Goal: Find specific page/section: Find specific page/section

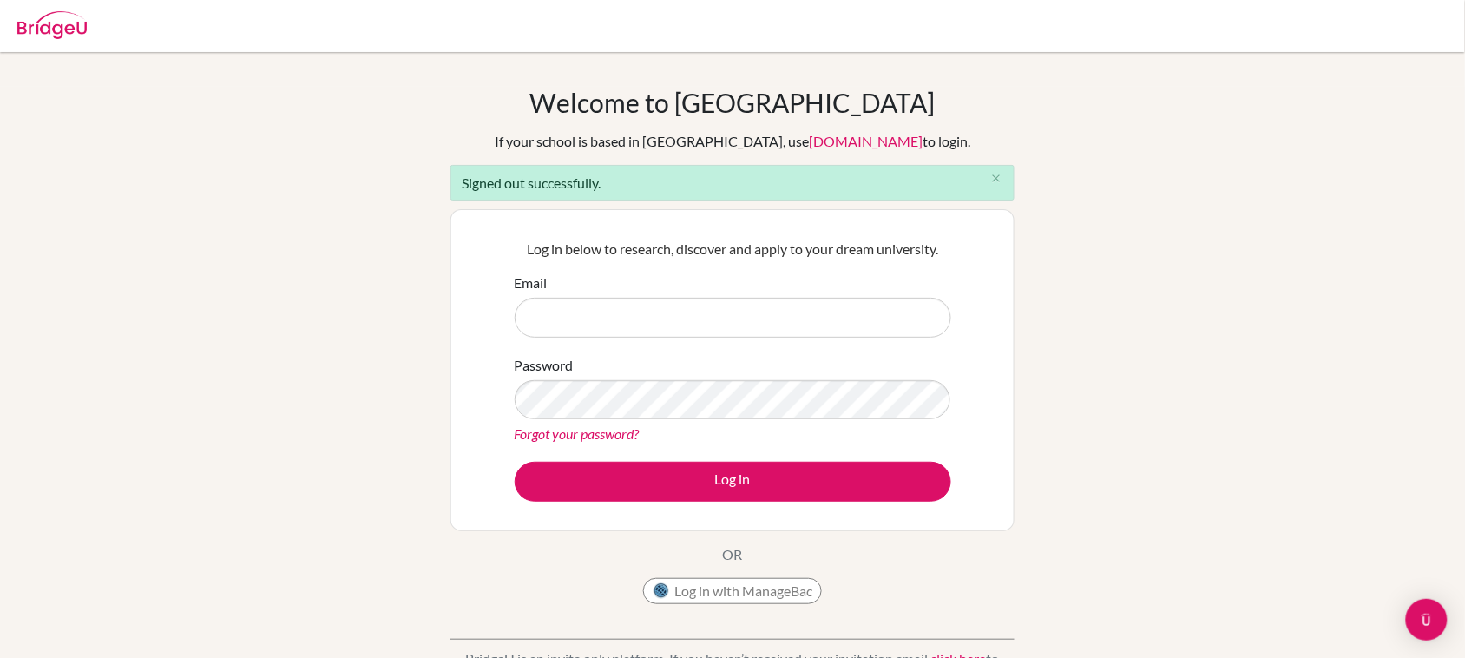
type input "[EMAIL_ADDRESS][DOMAIN_NAME]"
click at [713, 488] on button "Log in" at bounding box center [733, 482] width 436 height 40
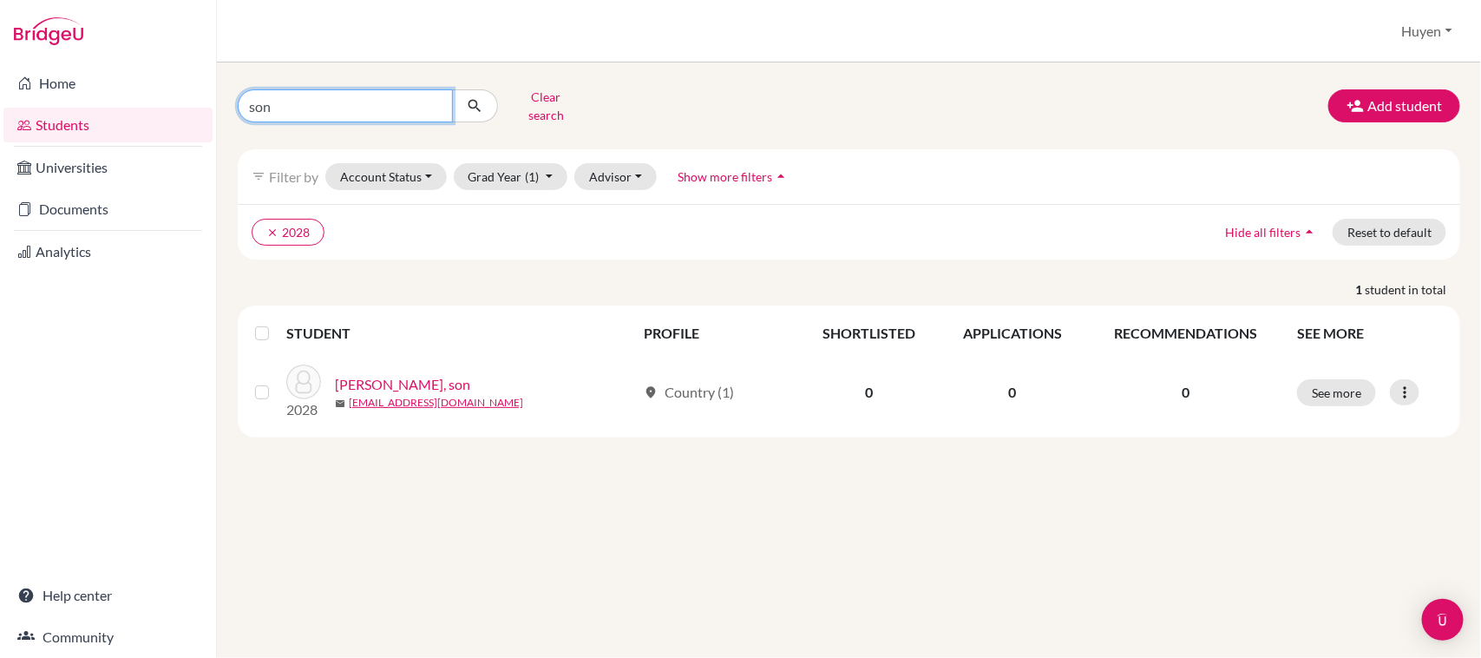
click at [351, 104] on input "son" at bounding box center [345, 105] width 215 height 33
type input "s"
type input "hanh an"
click button "submit" at bounding box center [475, 105] width 46 height 33
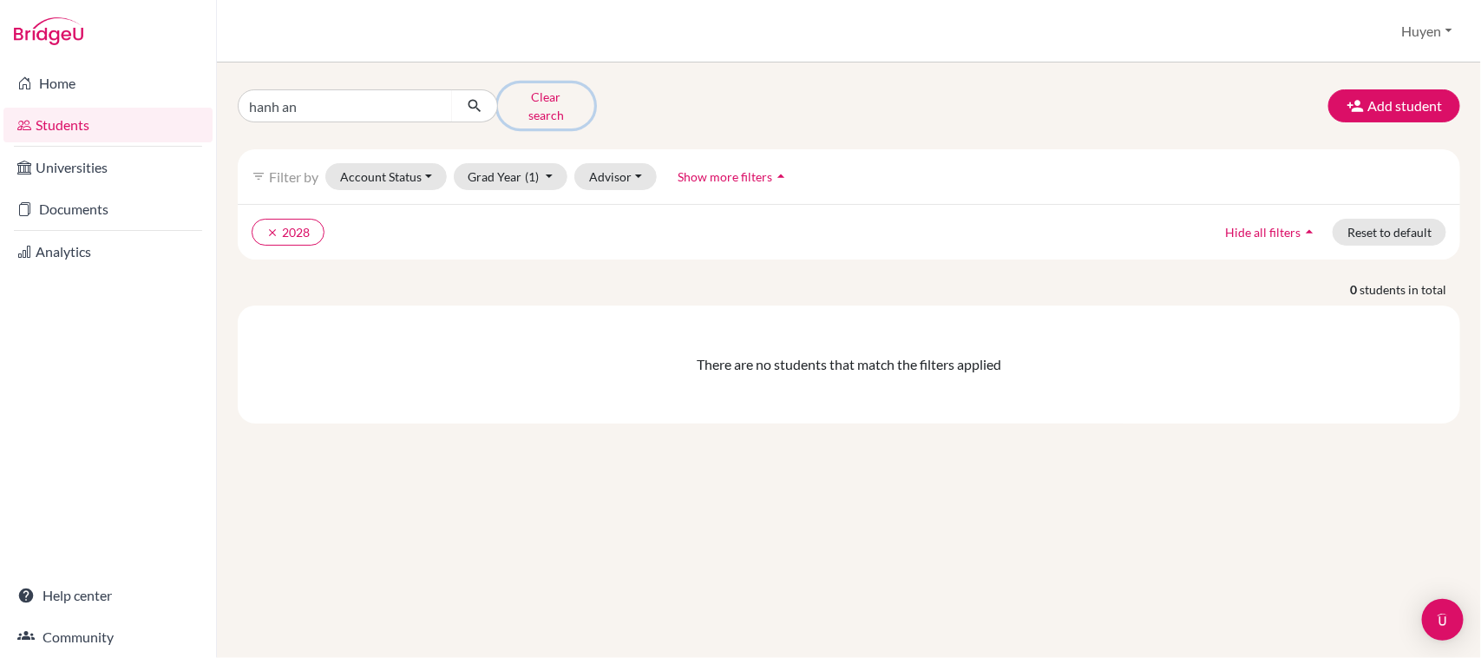
click at [539, 97] on button "Clear search" at bounding box center [546, 105] width 96 height 45
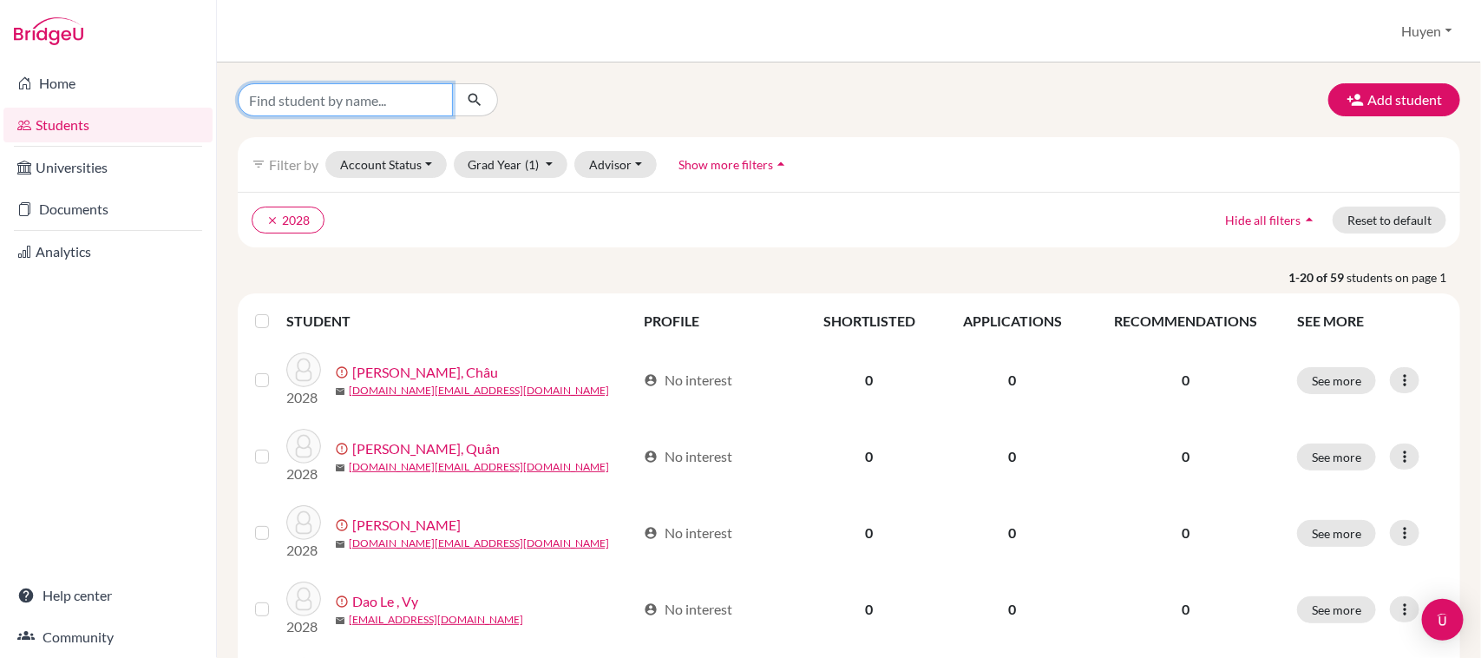
click at [364, 102] on input "Find student by name..." at bounding box center [345, 99] width 215 height 33
type input "an"
click button "submit" at bounding box center [475, 99] width 46 height 33
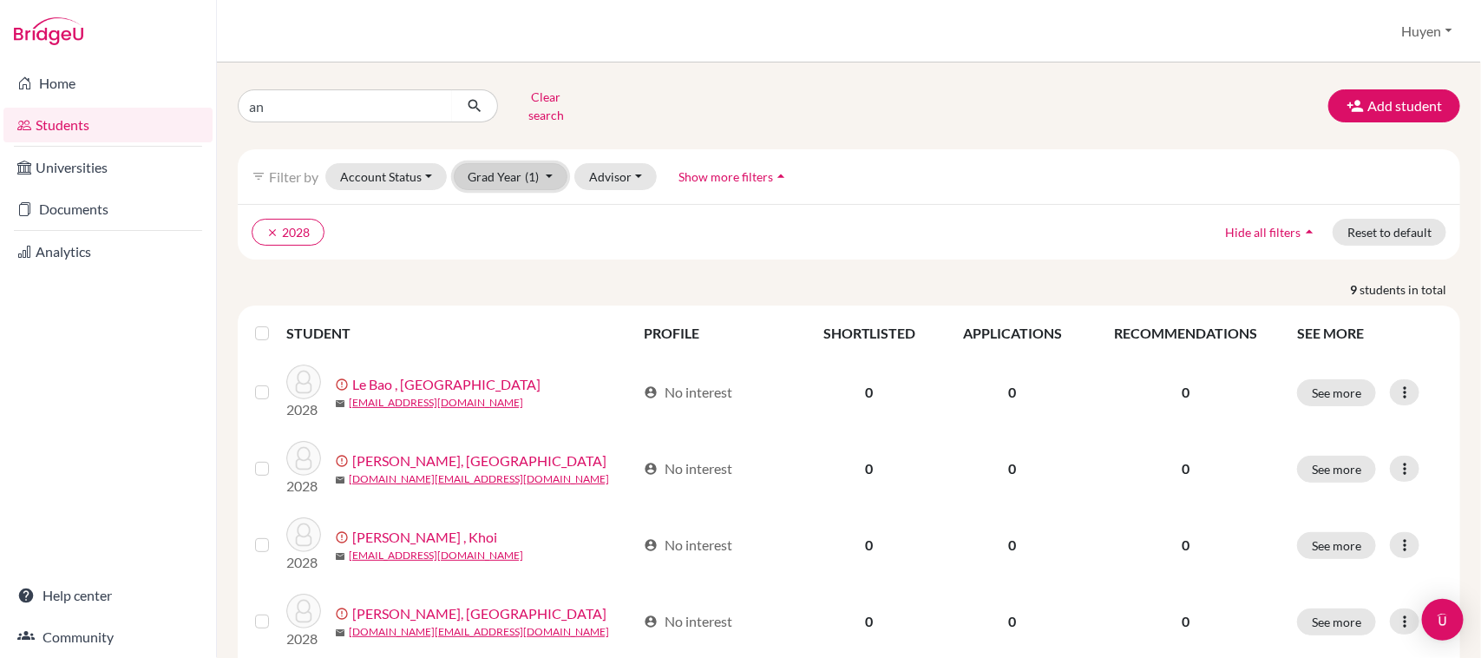
click at [521, 163] on button "Grad Year (1)" at bounding box center [511, 176] width 115 height 27
click at [509, 314] on div "2025" at bounding box center [505, 324] width 61 height 21
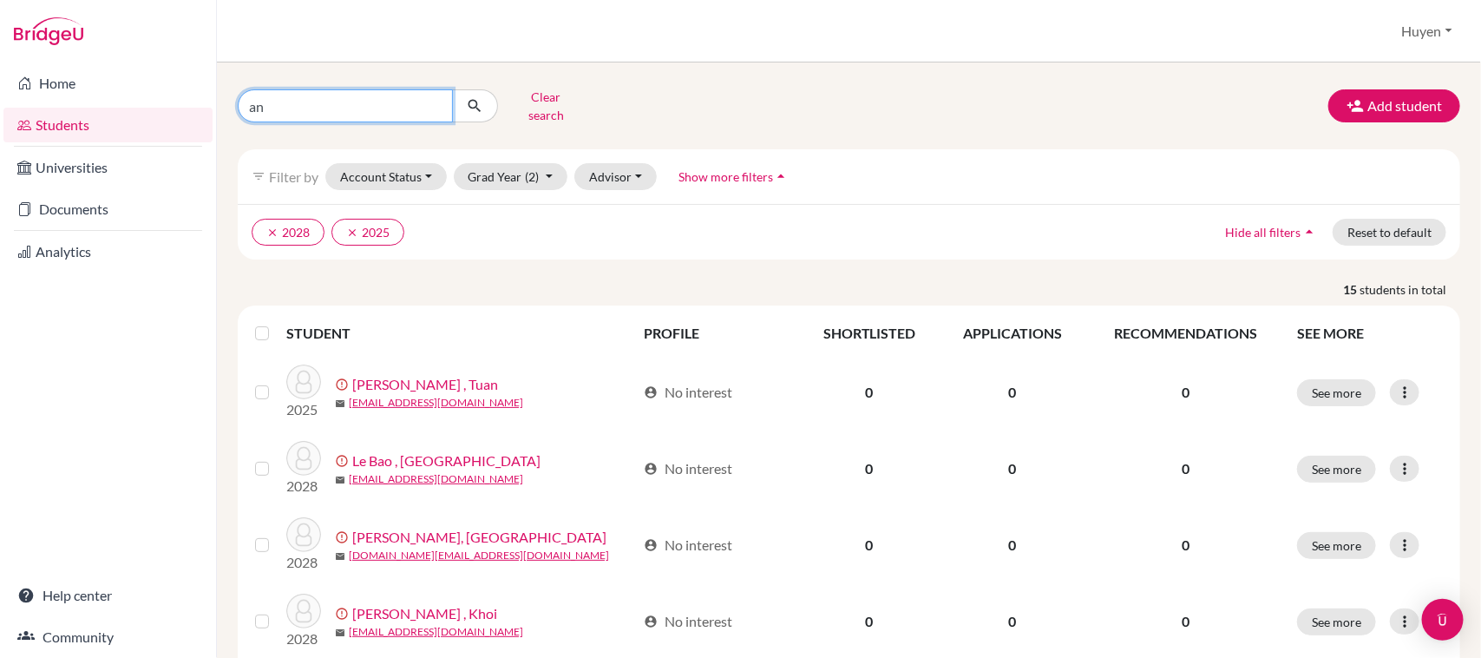
click at [367, 101] on input "an" at bounding box center [345, 105] width 215 height 33
type input "a"
type input "hanh an"
click button "submit" at bounding box center [475, 105] width 46 height 33
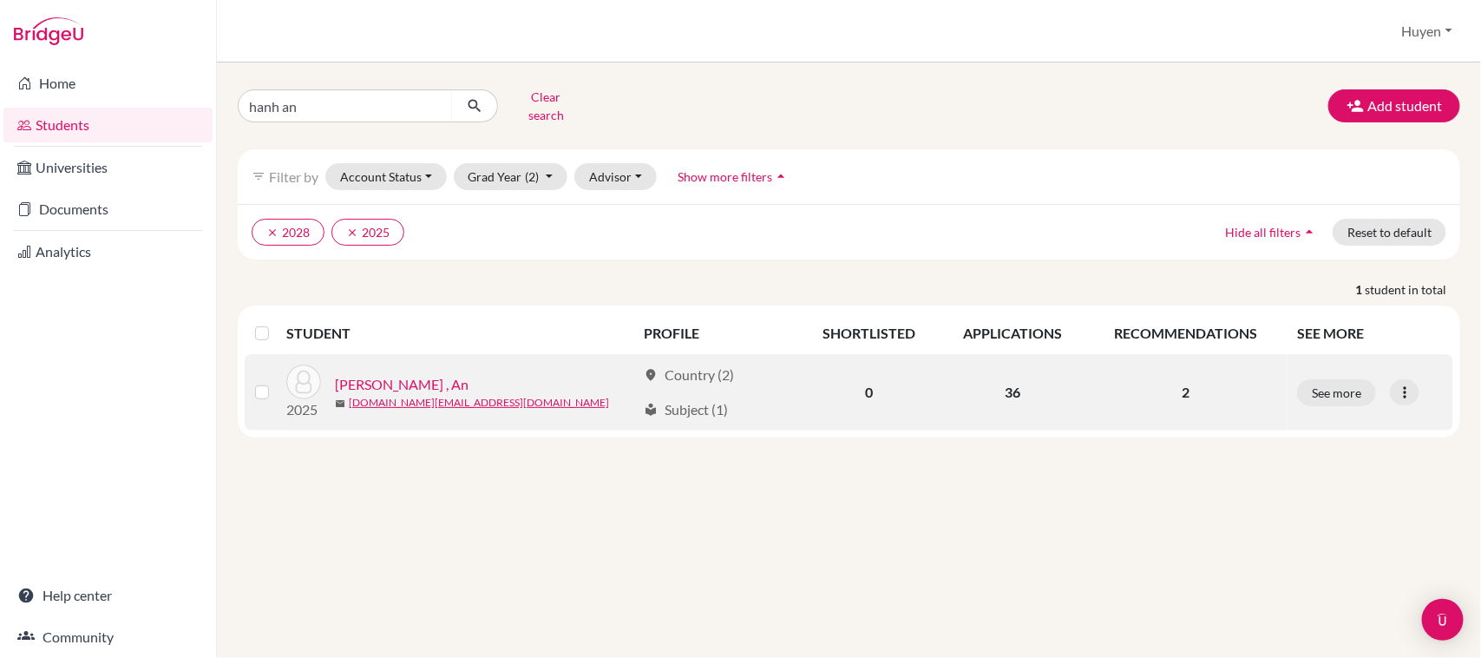
click at [384, 374] on link "Nguyễn Hạnh , An" at bounding box center [402, 384] width 134 height 21
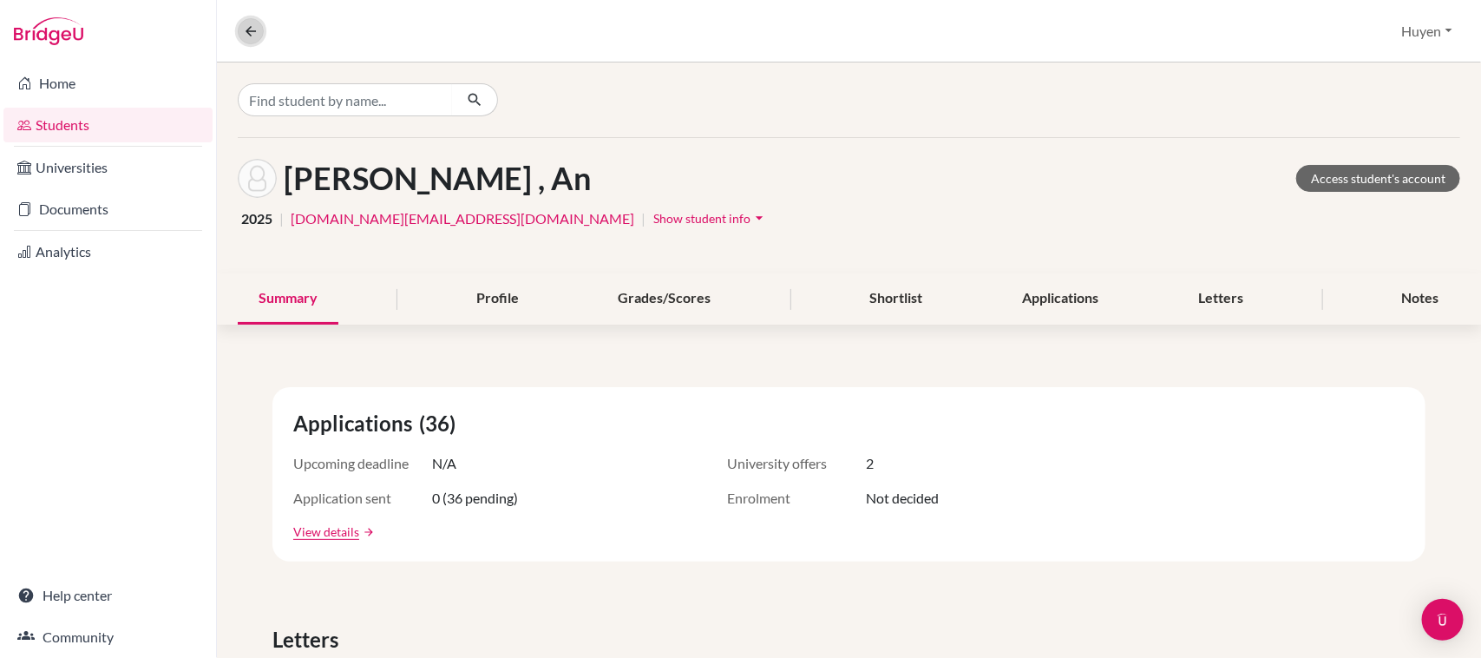
click at [246, 31] on icon at bounding box center [251, 31] width 16 height 16
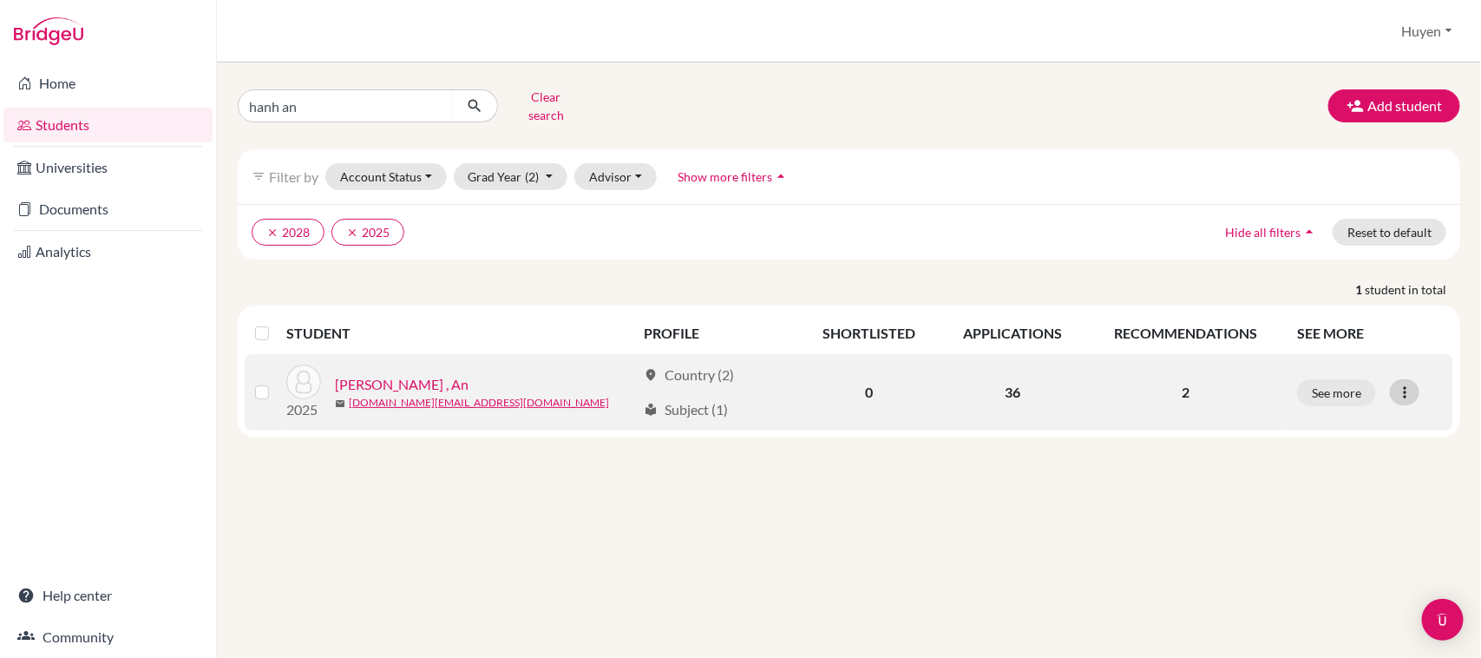
click at [1404, 384] on icon at bounding box center [1404, 392] width 17 height 17
click at [388, 374] on link "Nguyễn Hạnh , An" at bounding box center [402, 384] width 134 height 21
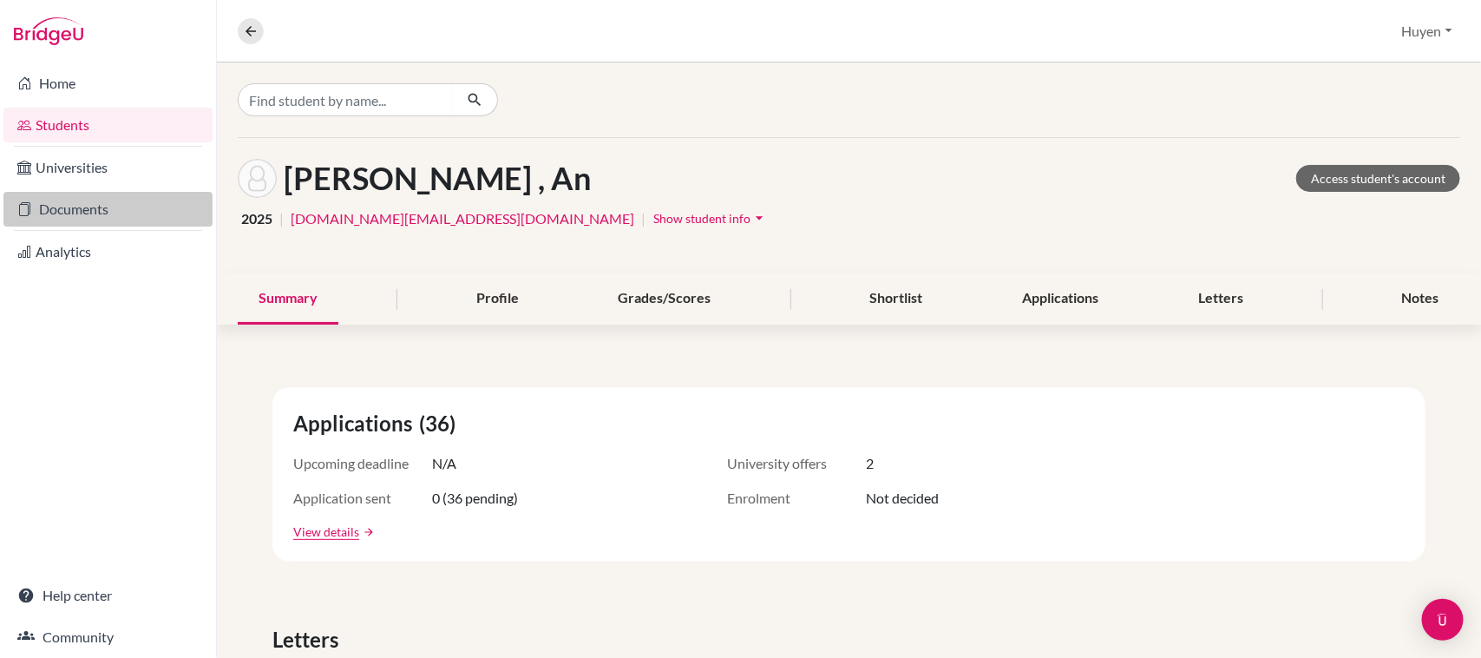
click at [76, 200] on link "Documents" at bounding box center [107, 209] width 209 height 35
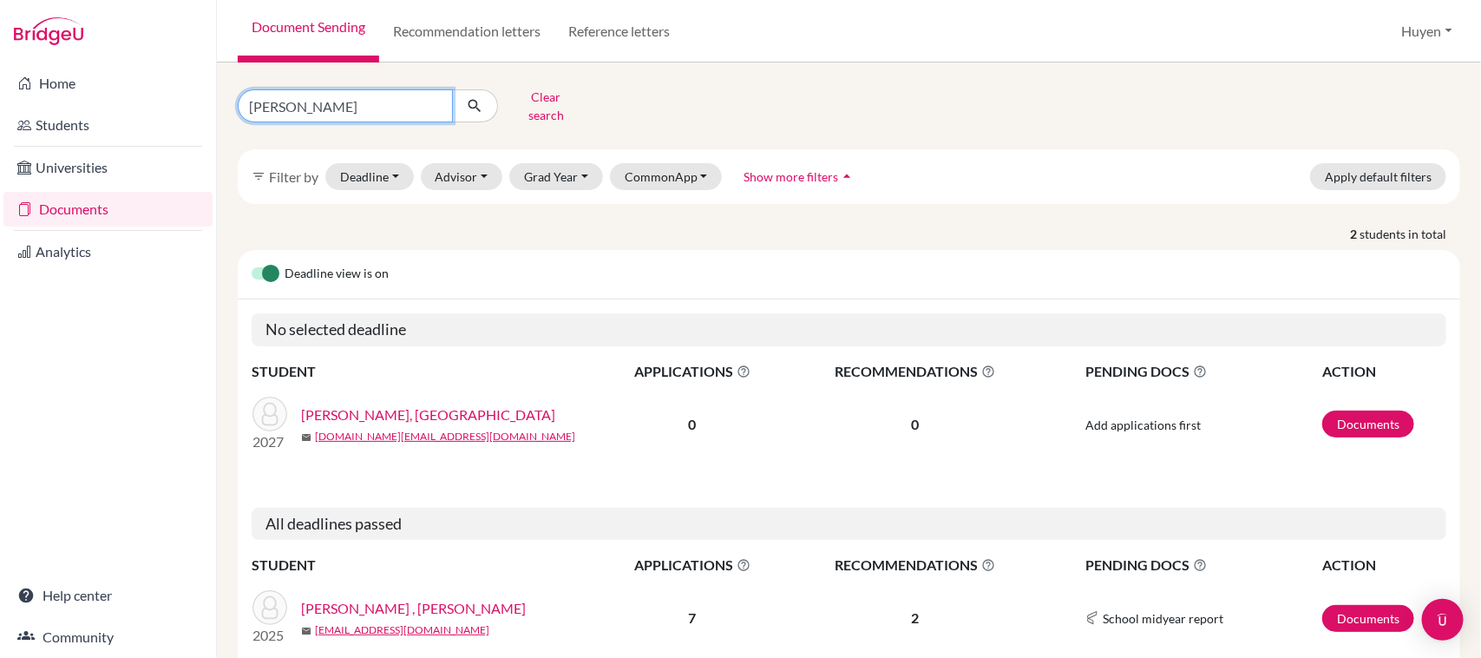
click at [358, 100] on input "duc manh" at bounding box center [345, 105] width 215 height 33
type input "d"
type input "hanh an"
click button "submit" at bounding box center [475, 105] width 46 height 33
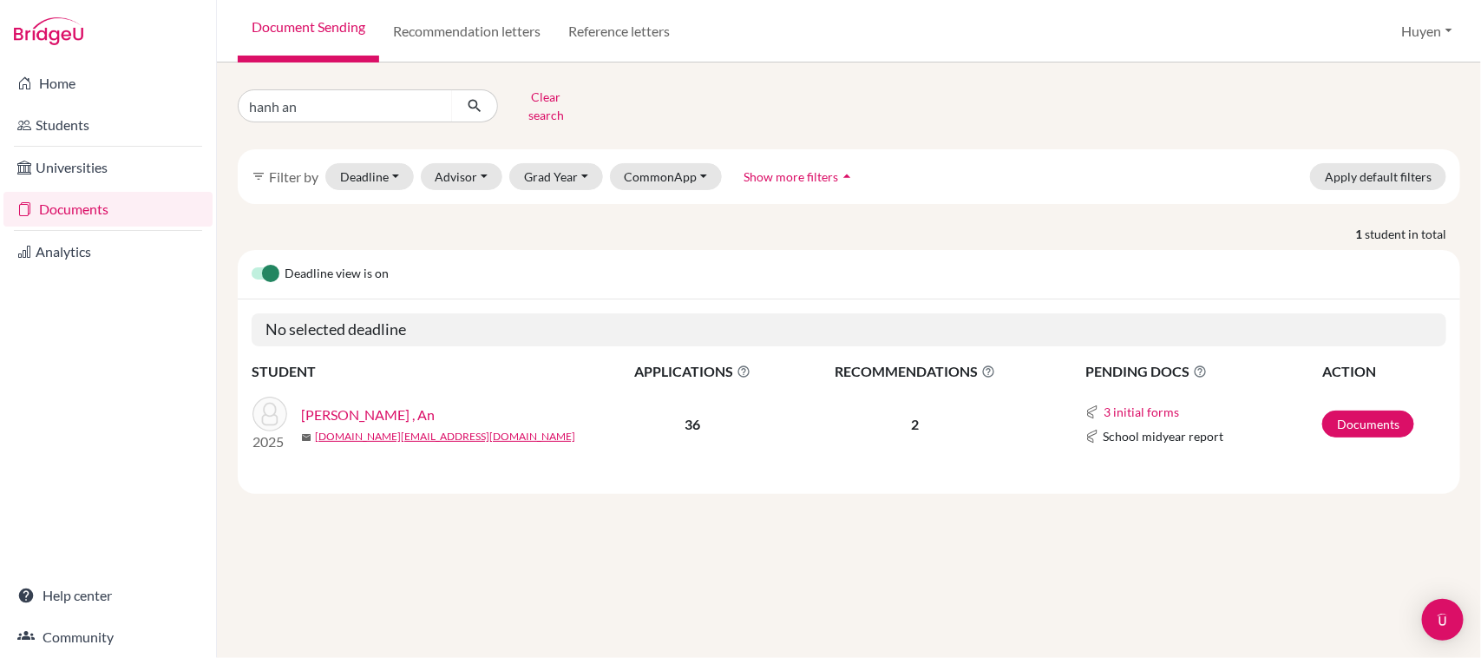
click at [344, 404] on link "Nguyễn Hạnh , An" at bounding box center [368, 414] width 134 height 21
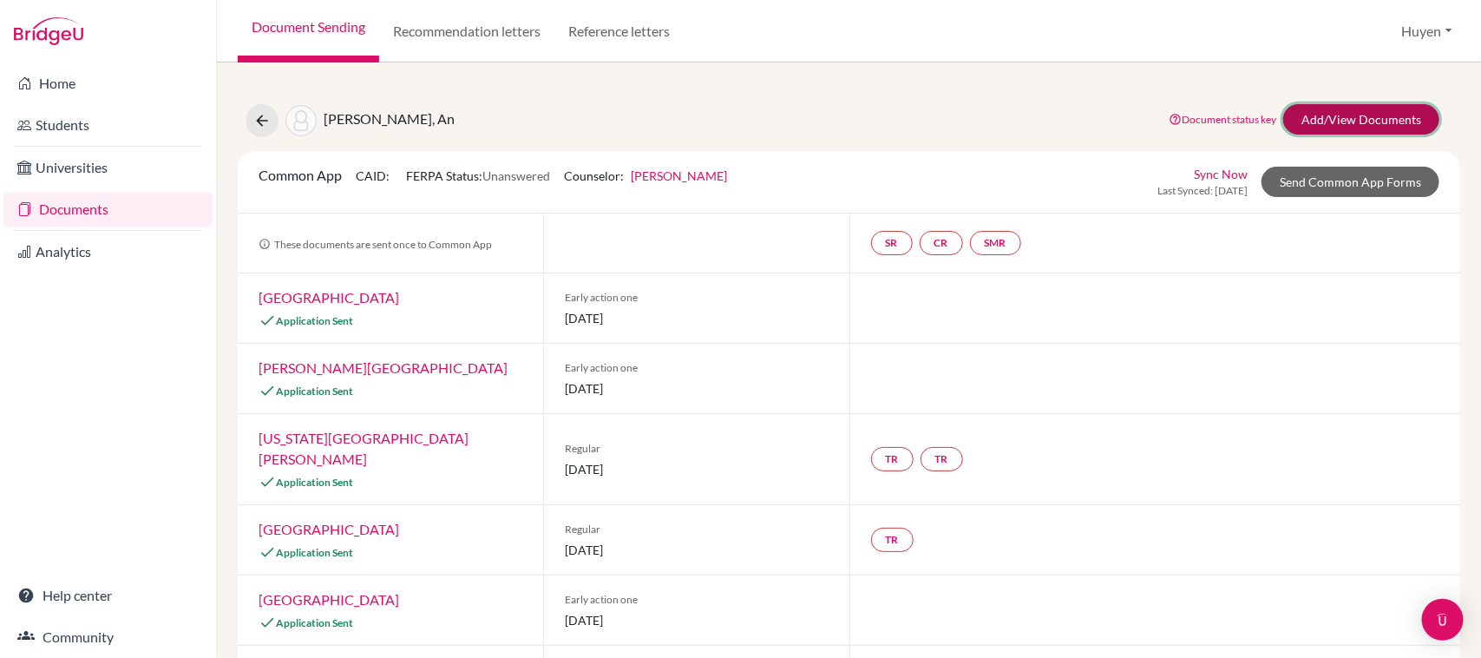
click at [1337, 118] on link "Add/View Documents" at bounding box center [1361, 119] width 156 height 30
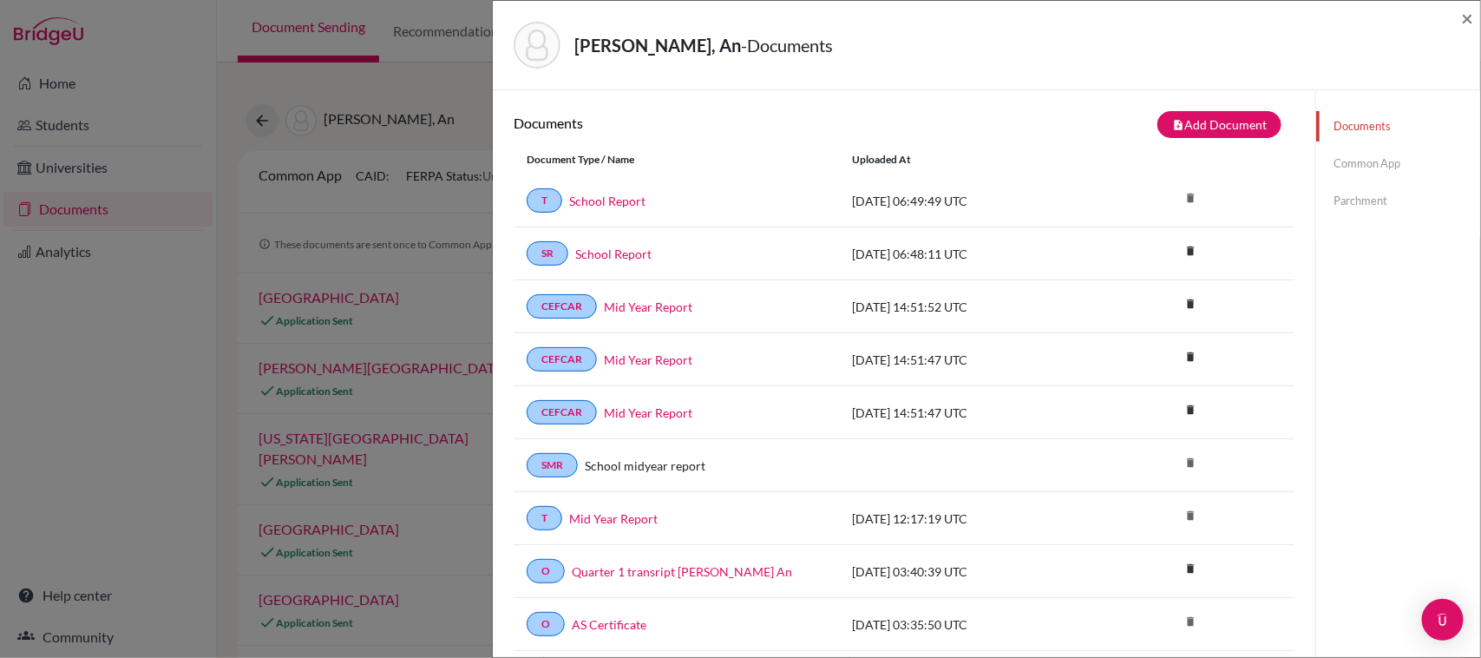
click at [1368, 157] on link "Common App" at bounding box center [1398, 163] width 164 height 30
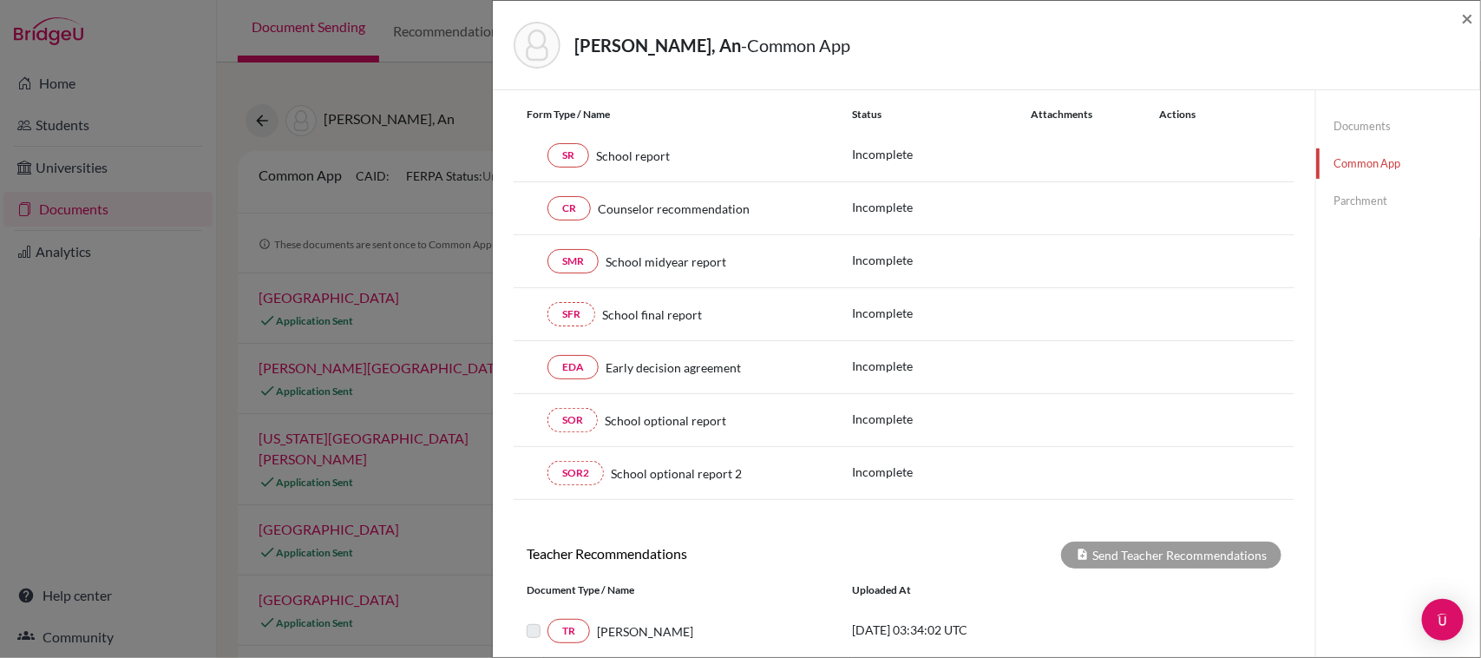
scroll to position [108, 0]
